Goal: Task Accomplishment & Management: Manage account settings

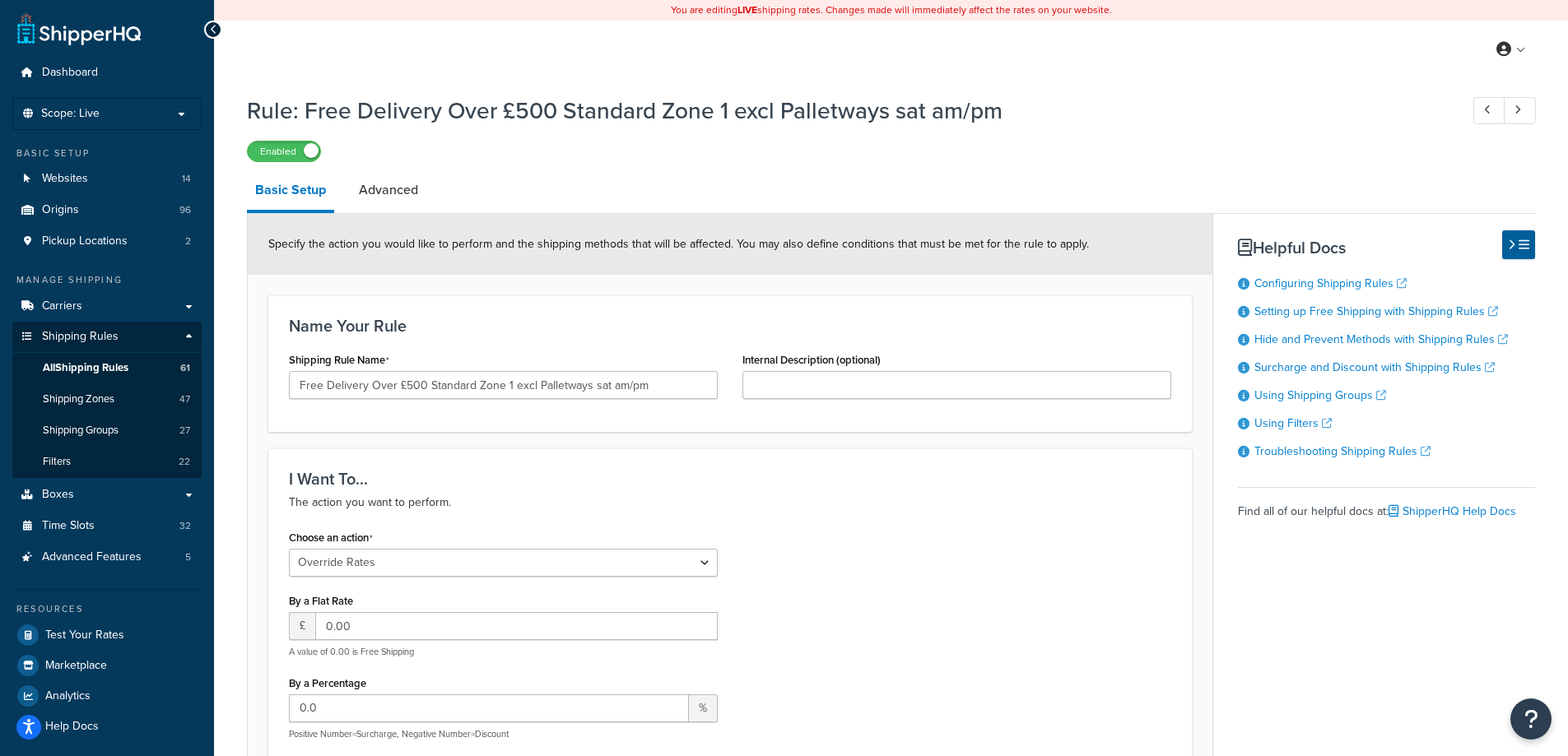
select select "OVERRIDE"
click at [86, 306] on link "Carriers" at bounding box center [107, 307] width 189 height 30
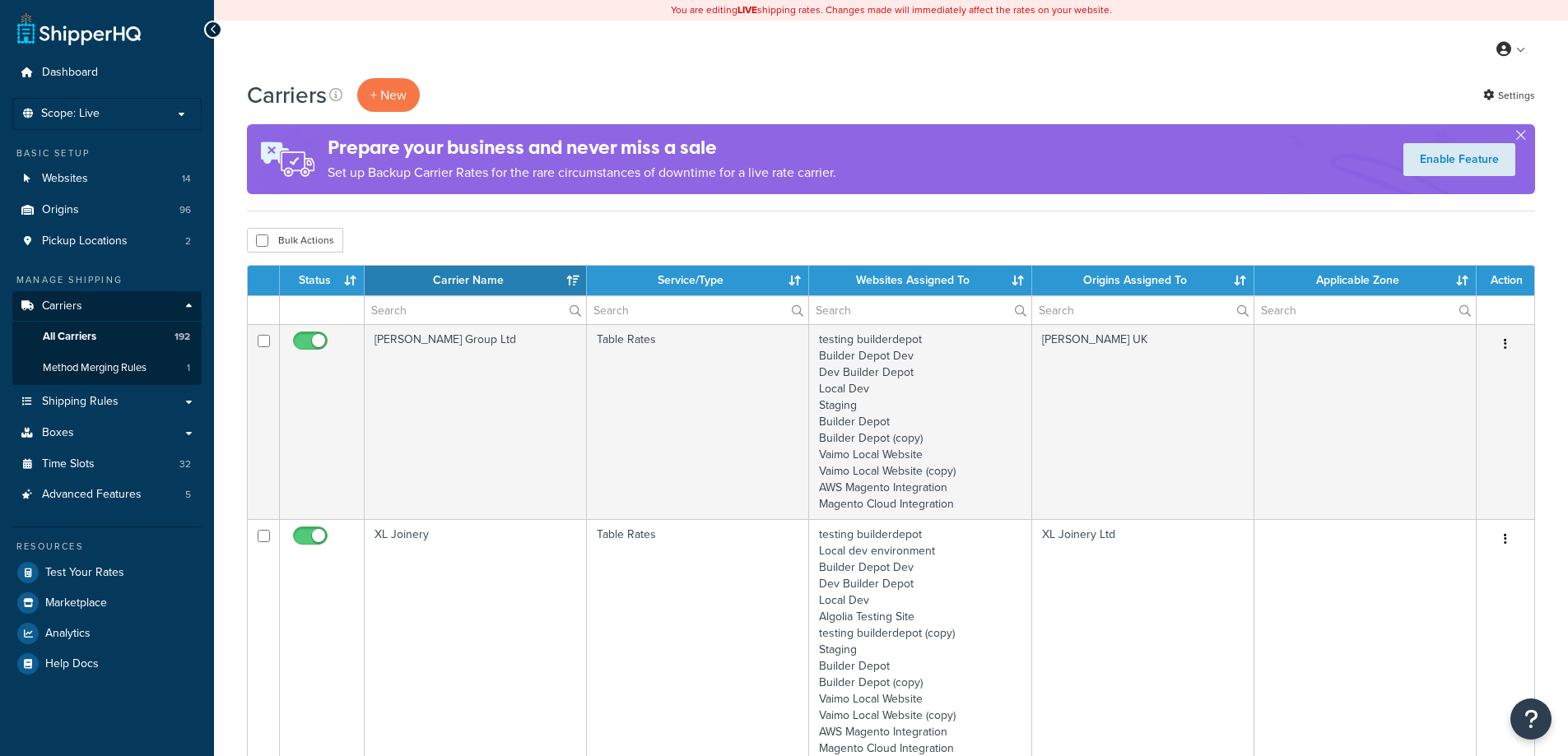
select select "15"
click at [423, 306] on input "text" at bounding box center [475, 310] width 221 height 28
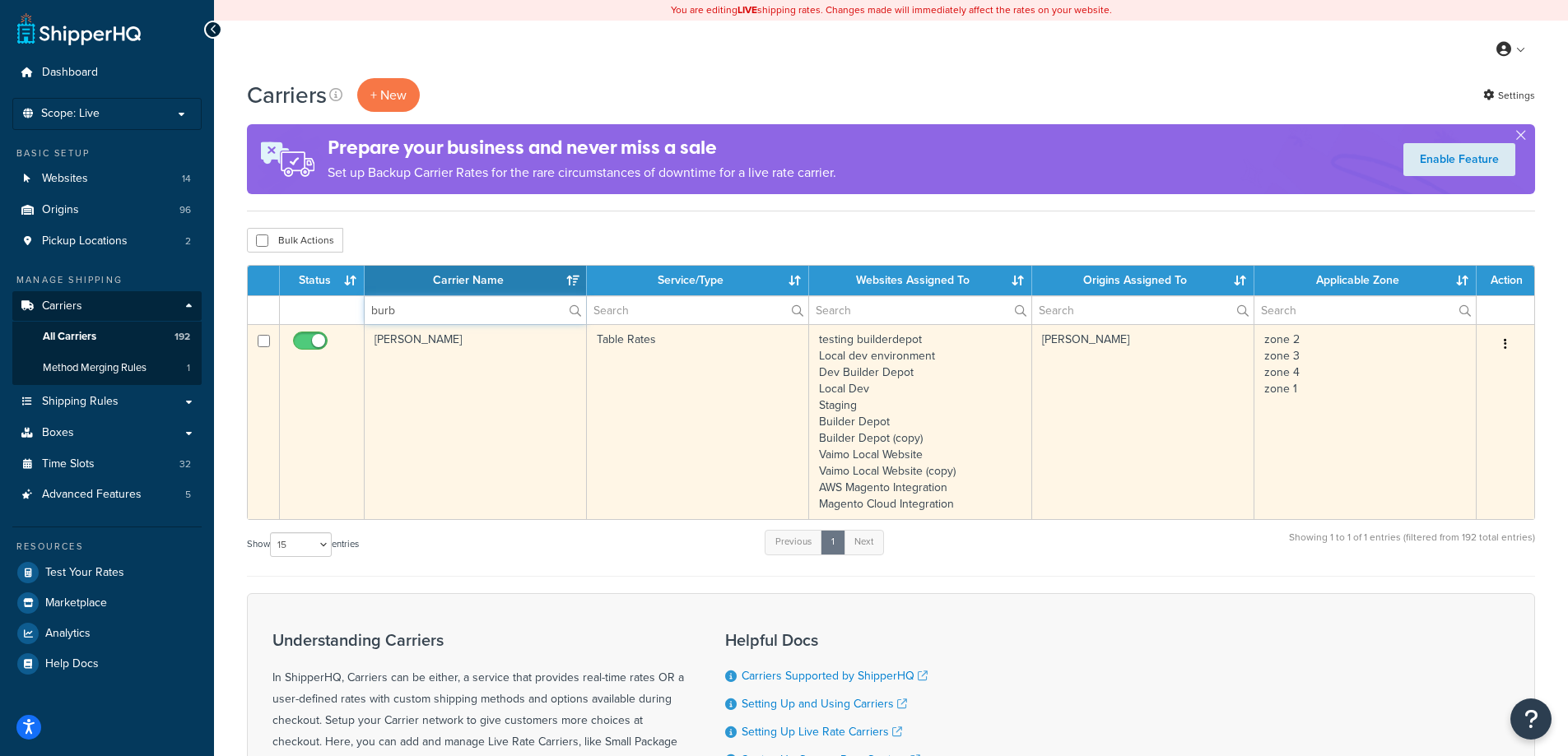
type input "burb"
click at [1507, 343] on button "button" at bounding box center [1506, 344] width 23 height 26
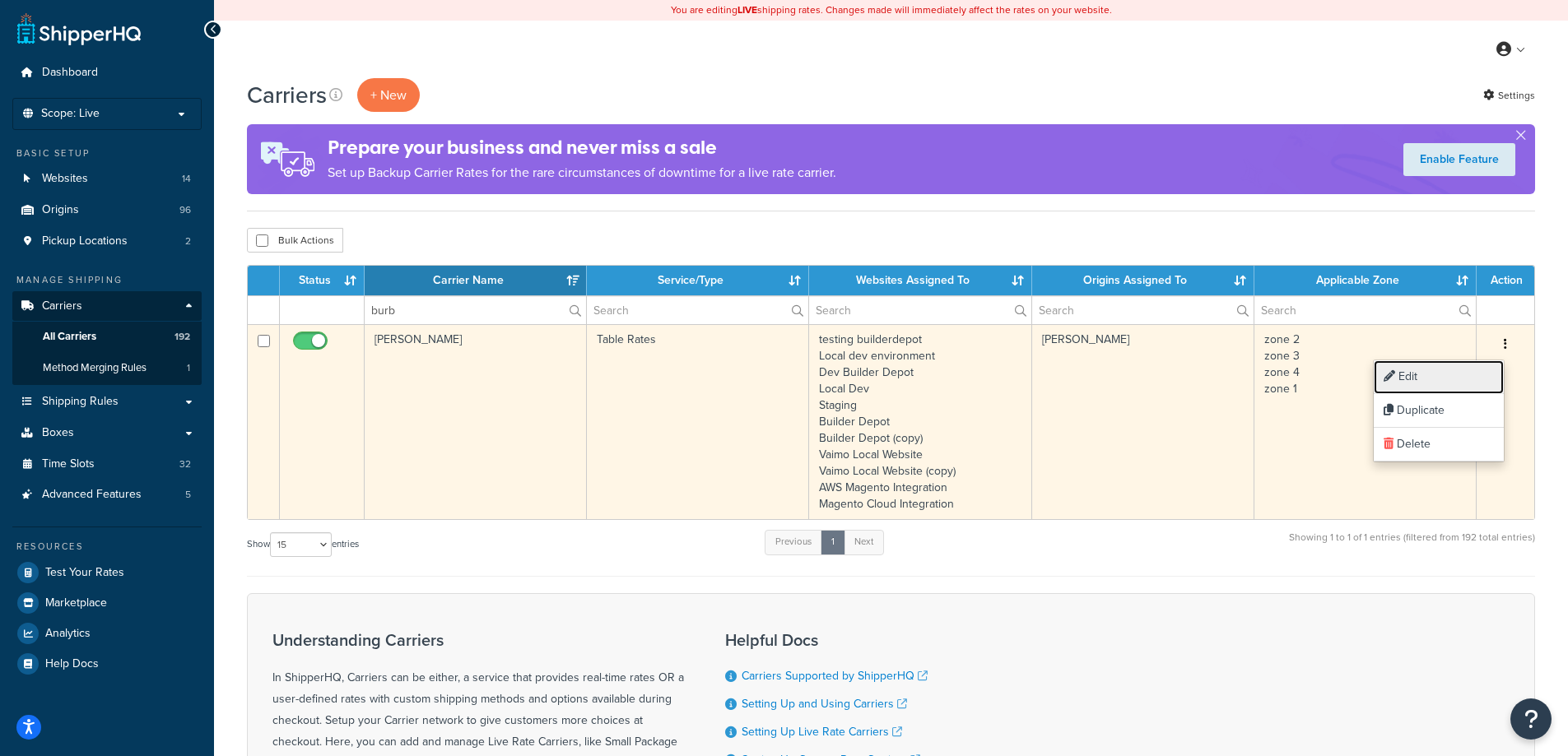
click at [1445, 376] on link "Edit" at bounding box center [1438, 378] width 130 height 34
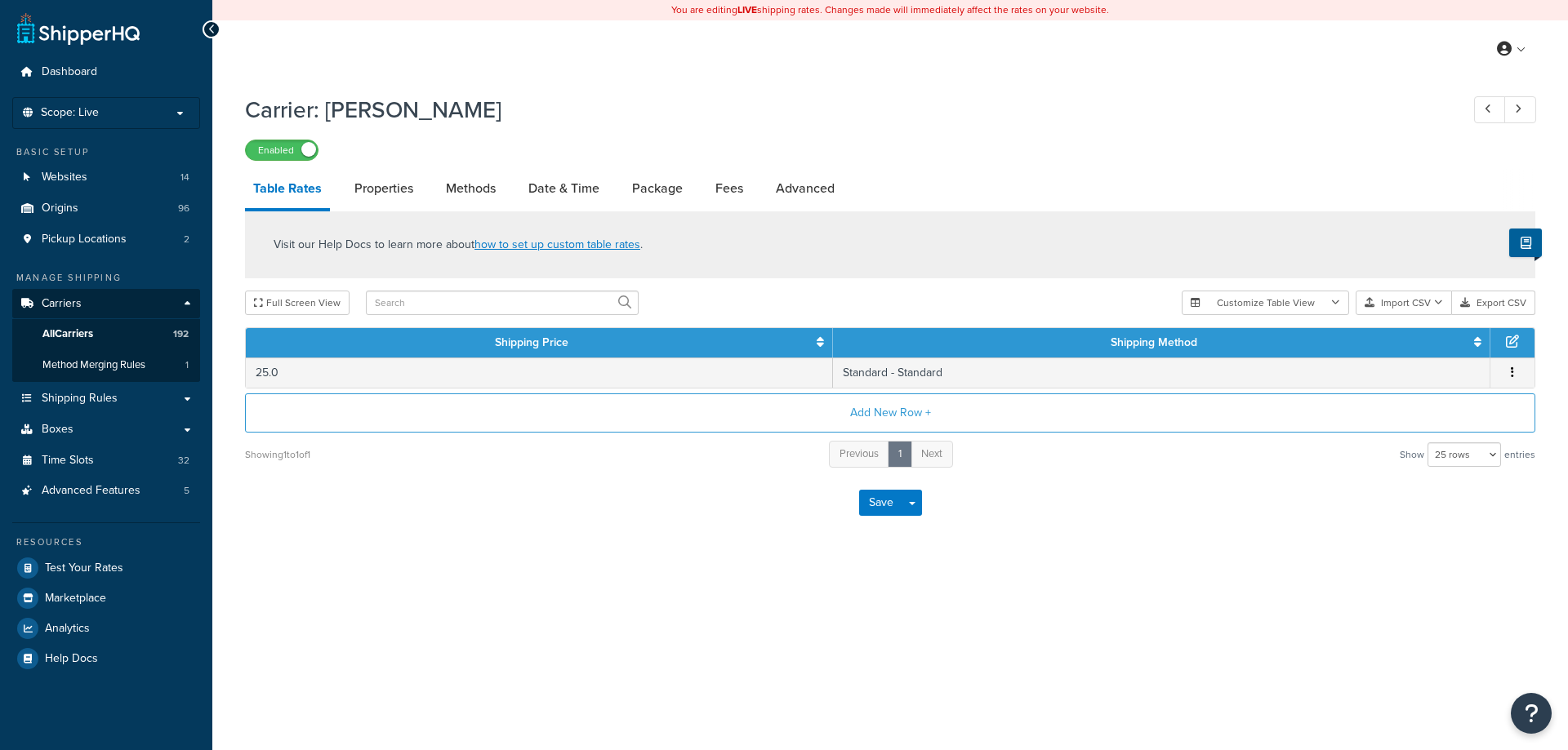
select select "25"
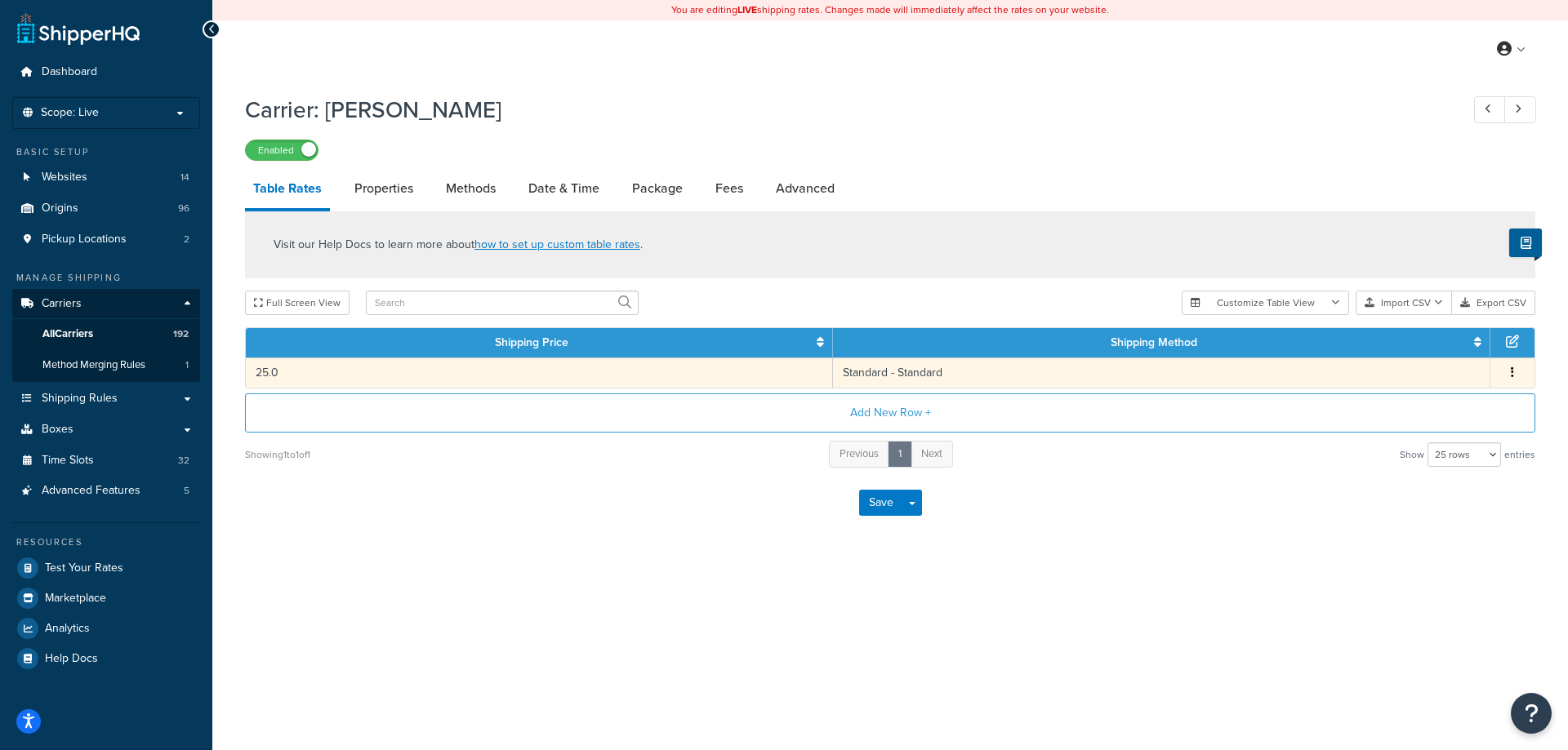
click at [1512, 374] on icon "button" at bounding box center [1512, 372] width 3 height 11
click at [1425, 342] on div "Edit" at bounding box center [1428, 340] width 115 height 34
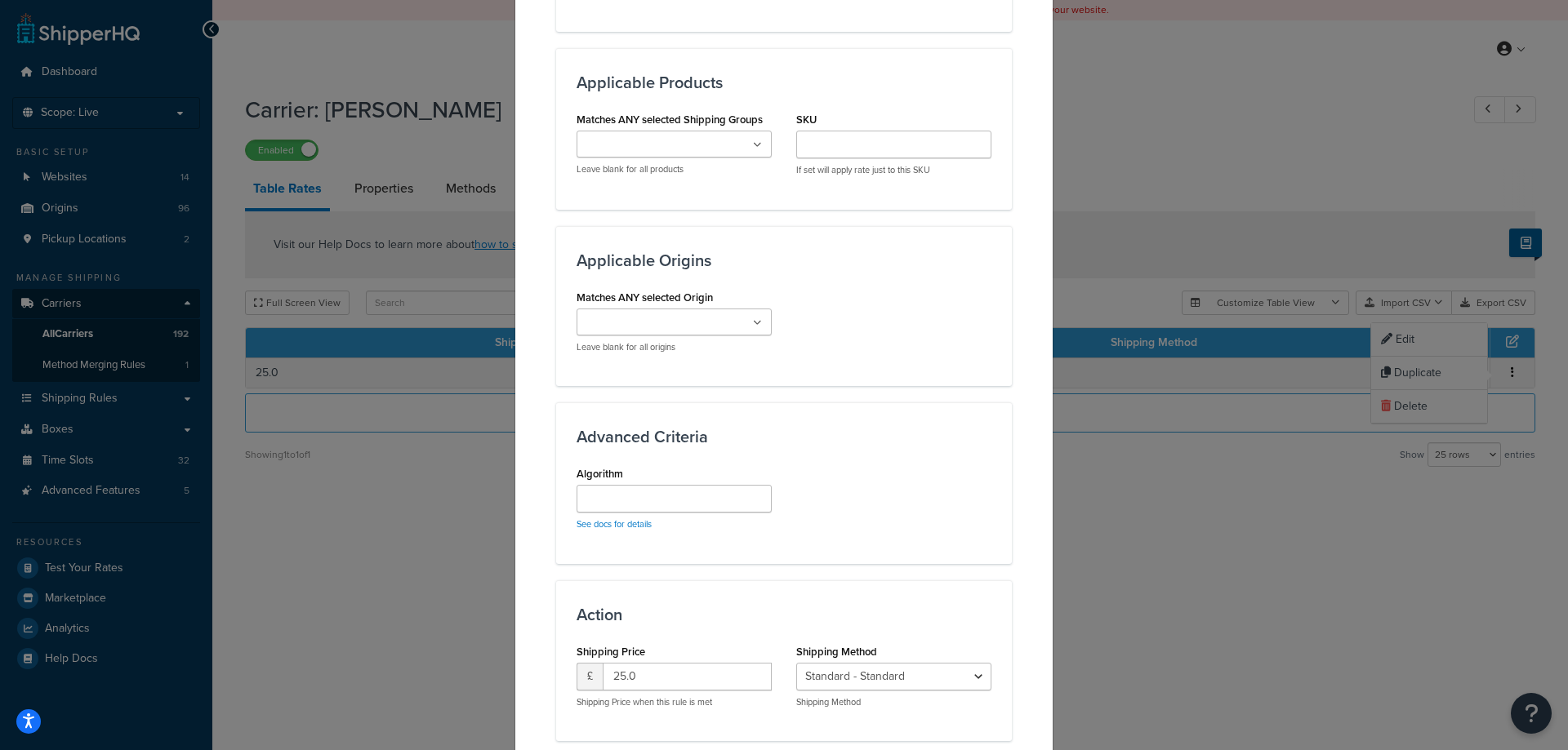
scroll to position [1091, 0]
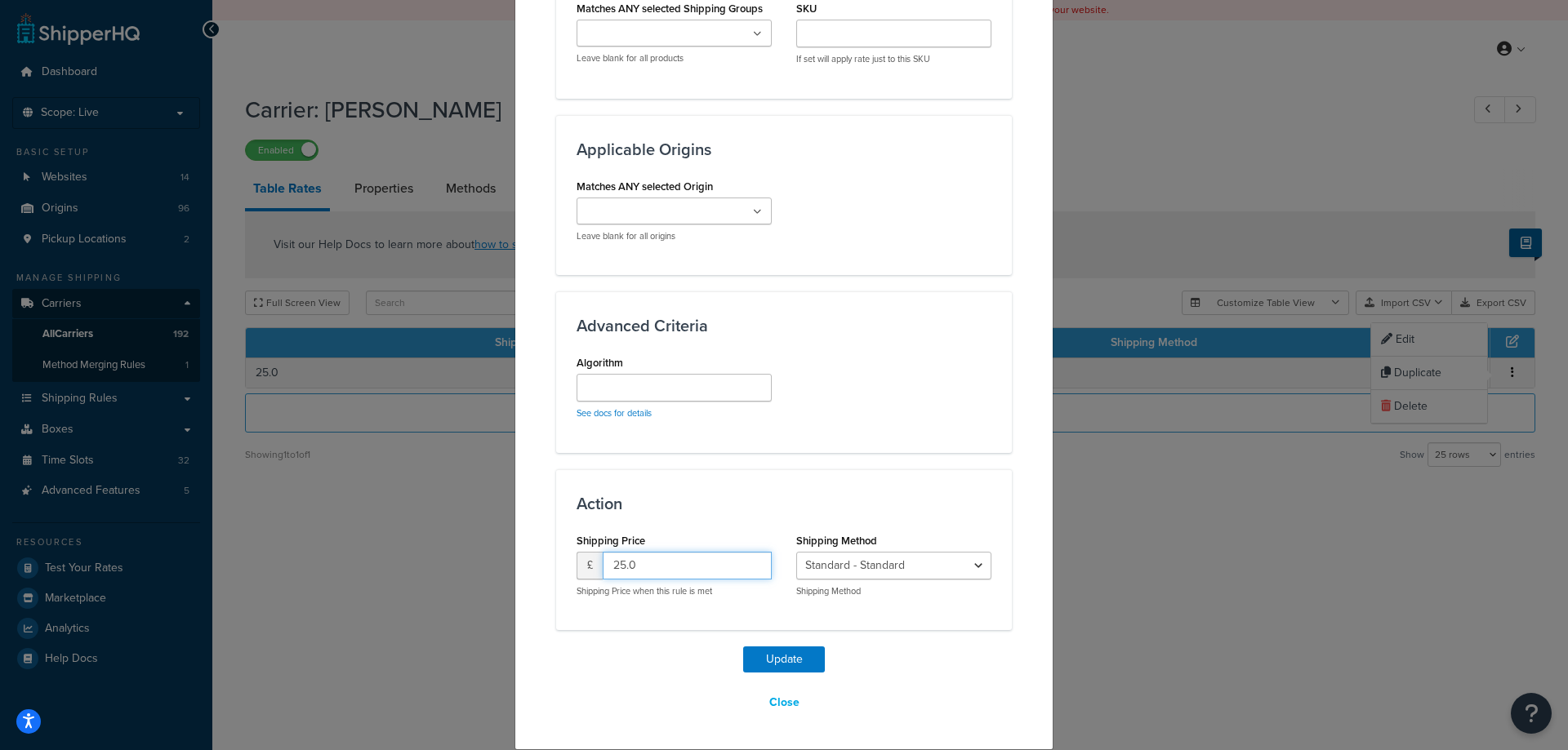
click at [676, 559] on input "25.0" at bounding box center [687, 566] width 169 height 28
click at [675, 559] on input "25.0" at bounding box center [687, 566] width 169 height 28
paste input "8.5"
type input "28.50"
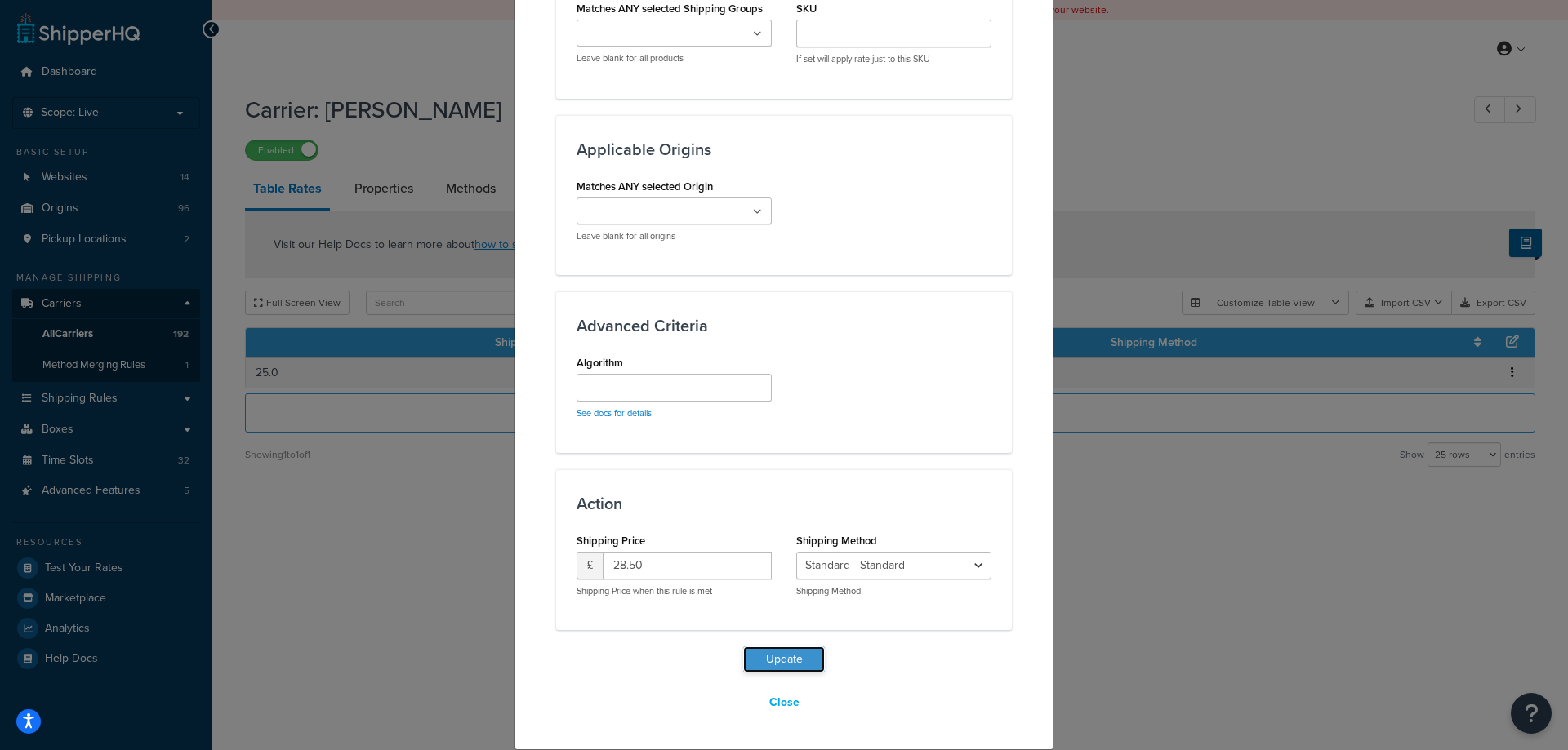
click at [790, 655] on button "Update" at bounding box center [783, 660] width 82 height 26
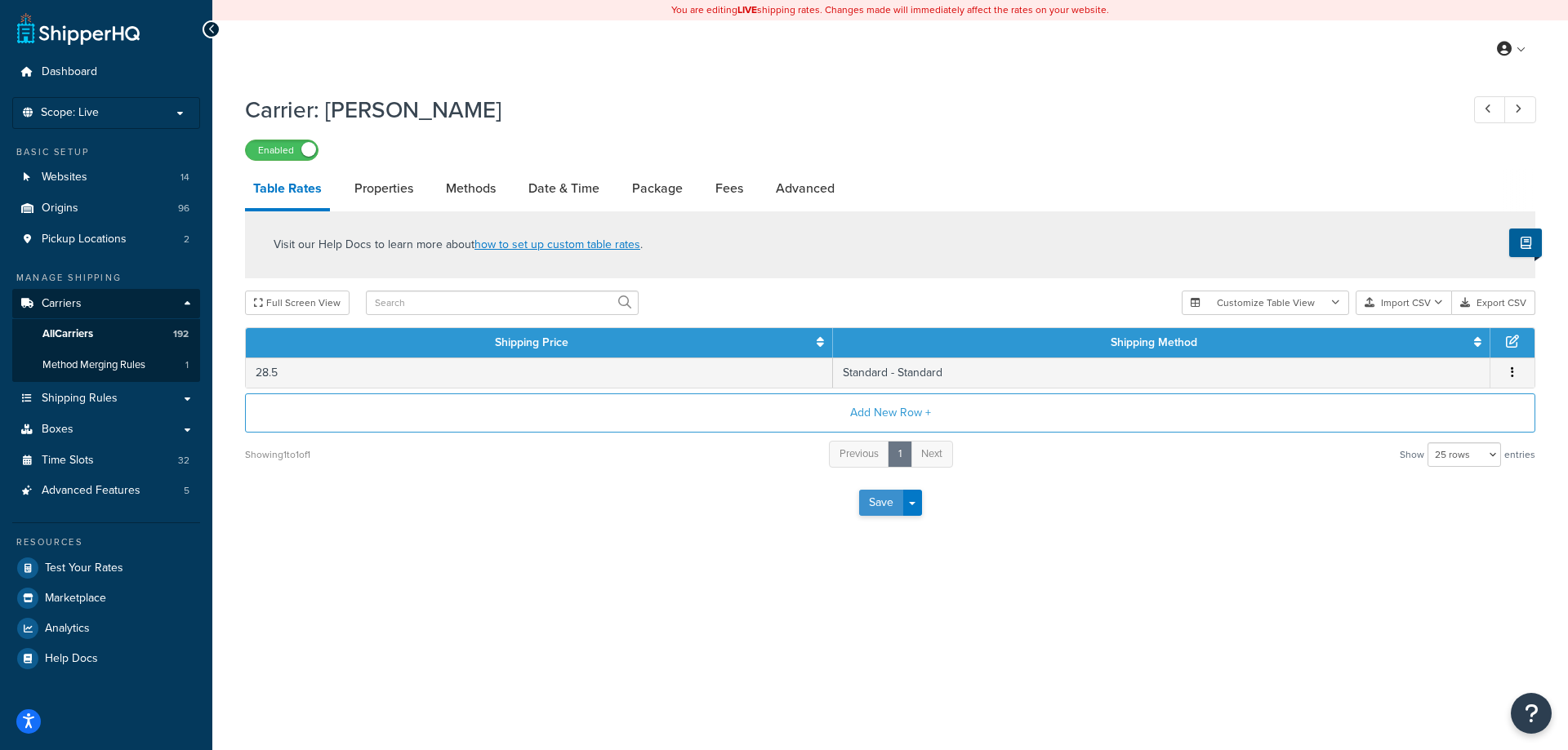
click at [886, 511] on button "Save" at bounding box center [881, 503] width 44 height 26
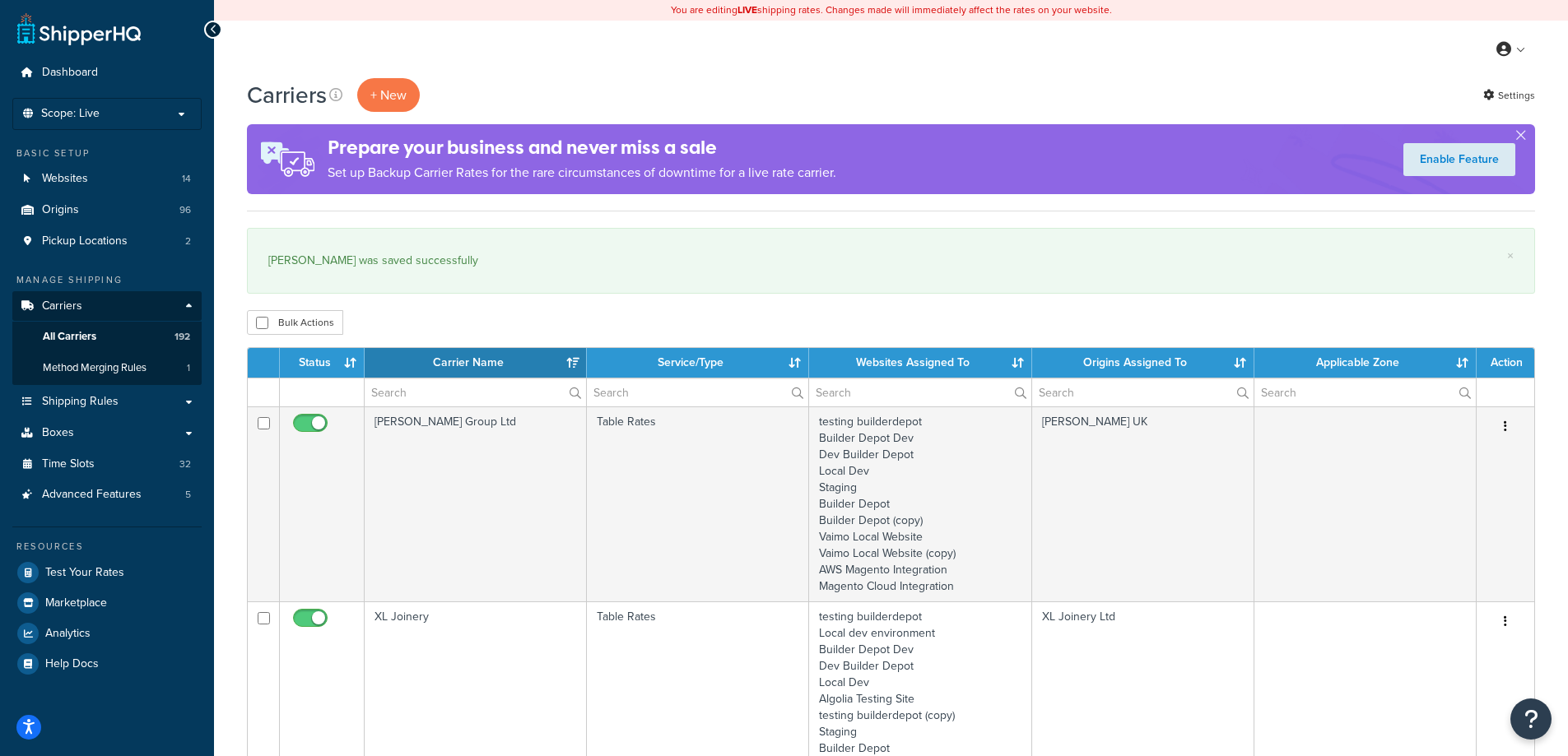
select select "15"
